Goal: Check status

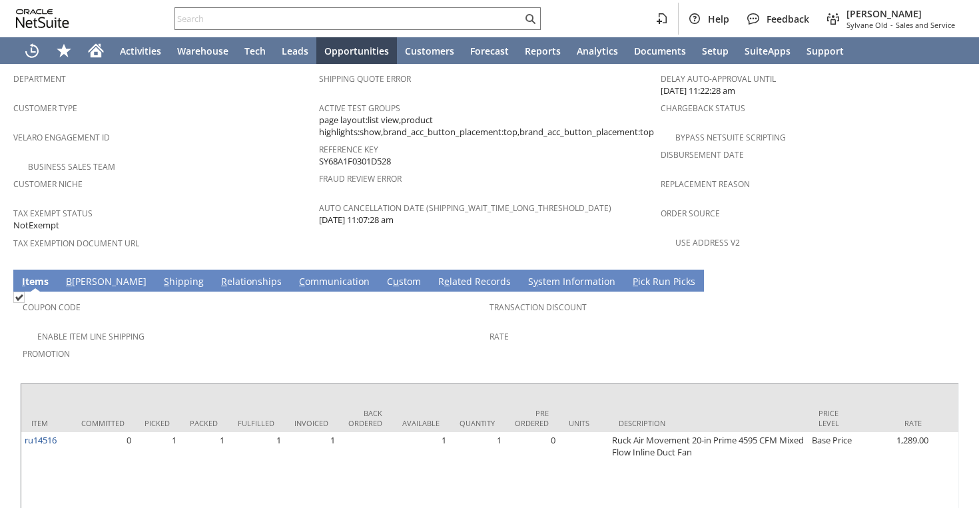
scroll to position [866, 0]
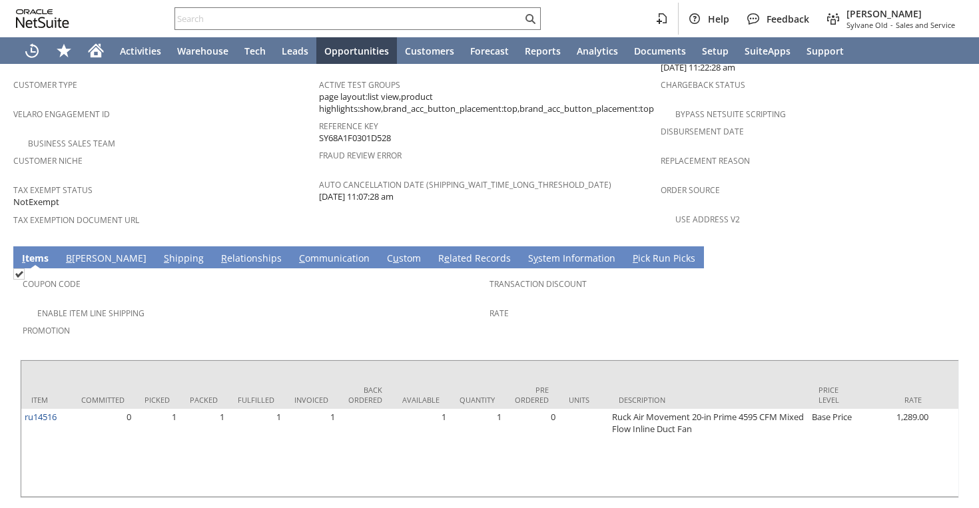
click at [161, 252] on link "S hipping" at bounding box center [184, 259] width 47 height 15
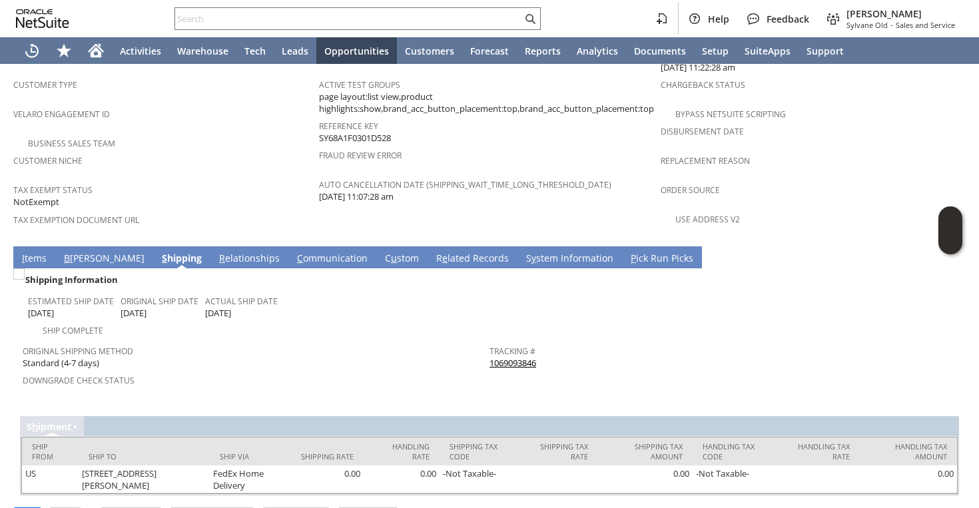
scroll to position [862, 0]
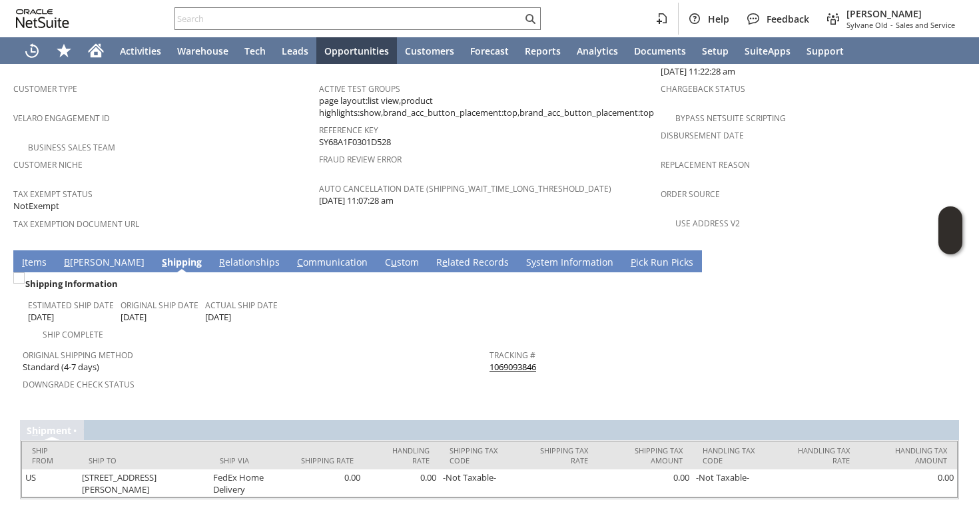
click at [521, 361] on link "1069093846" at bounding box center [513, 367] width 47 height 12
drag, startPoint x: 540, startPoint y: 330, endPoint x: 488, endPoint y: 326, distance: 52.8
click at [488, 342] on tr "Original Shipping Method Standard (4-7 days) Downgrade Check Status Tracking # …" at bounding box center [490, 373] width 934 height 62
click at [555, 375] on span "Return Tracking #" at bounding box center [720, 382] width 460 height 15
drag, startPoint x: 555, startPoint y: 336, endPoint x: 490, endPoint y: 330, distance: 66.3
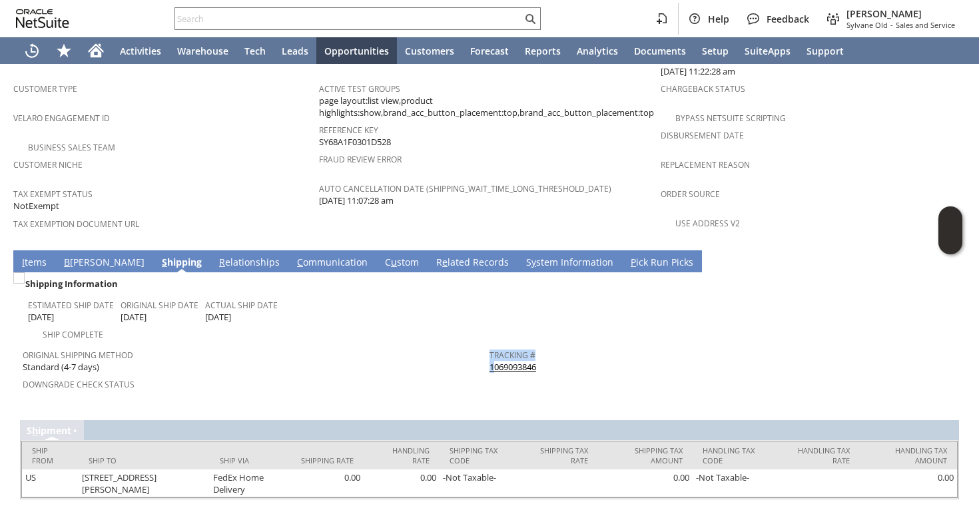
click at [490, 342] on tbody "Tracking # 1069093846 Return Tracking #" at bounding box center [723, 367] width 467 height 50
copy table "Tracking #"
click at [40, 256] on link "I tems" at bounding box center [34, 263] width 31 height 15
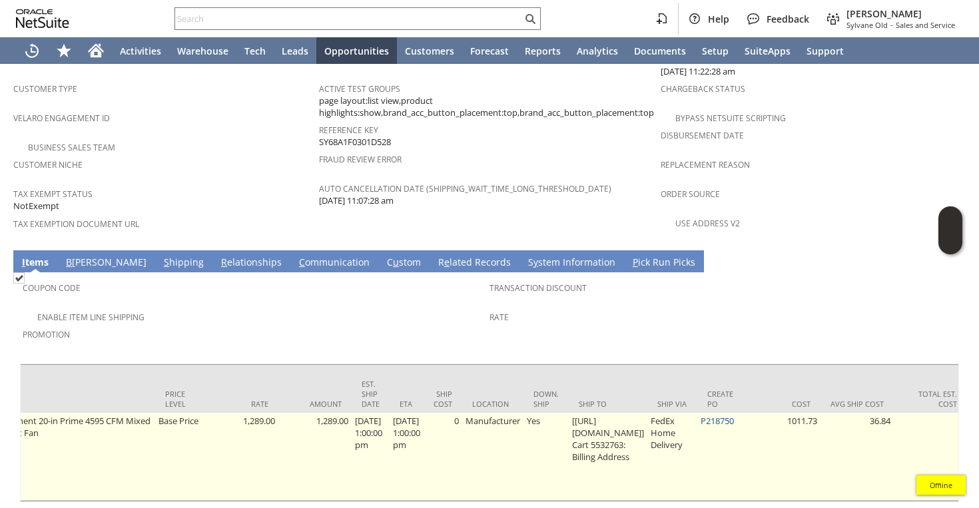
scroll to position [0, 659]
click at [729, 415] on link "P218750" at bounding box center [711, 421] width 33 height 12
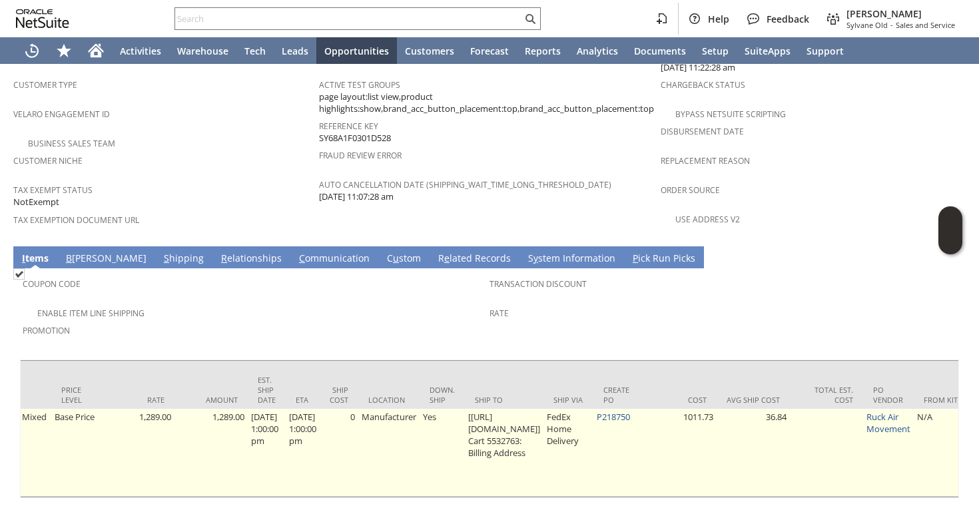
scroll to position [0, 820]
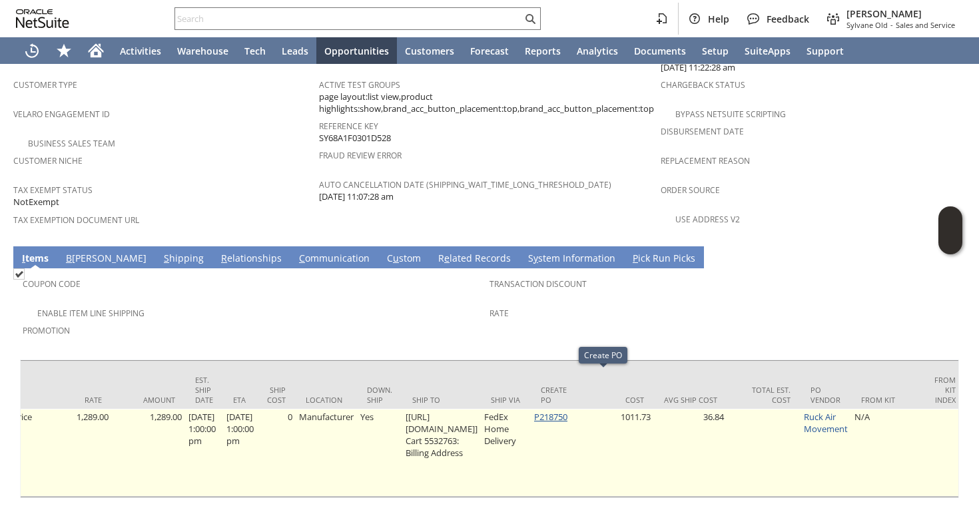
click at [567, 411] on link "P218750" at bounding box center [550, 417] width 33 height 12
